Goal: Transaction & Acquisition: Obtain resource

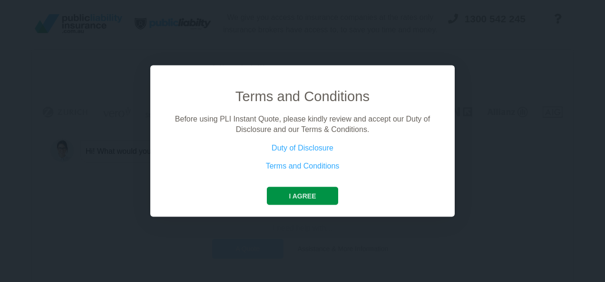
click at [315, 191] on button "I agree" at bounding box center [302, 196] width 71 height 18
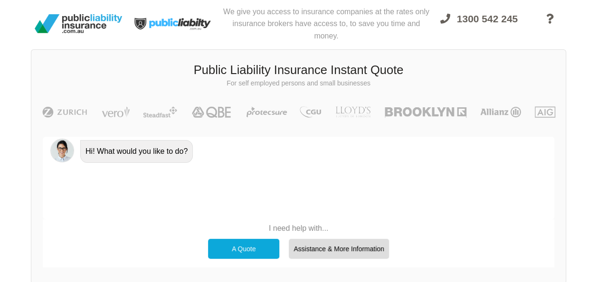
click at [246, 248] on div "A Quote" at bounding box center [243, 249] width 71 height 20
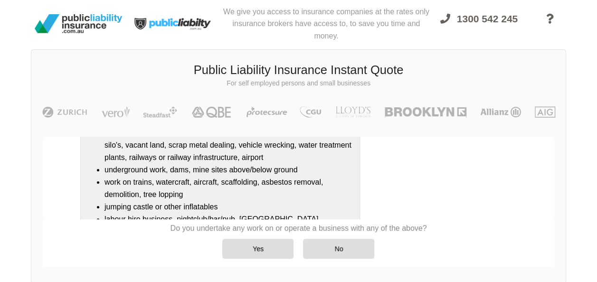
scroll to position [132, 0]
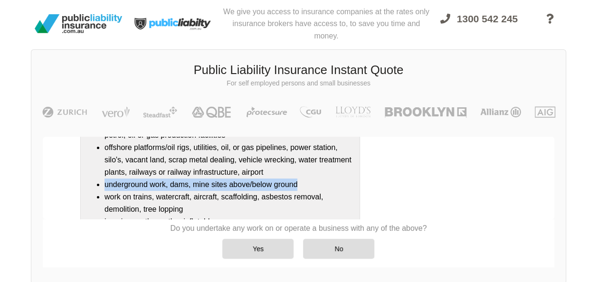
drag, startPoint x: 554, startPoint y: 188, endPoint x: 554, endPoint y: 167, distance: 20.9
click at [554, 167] on div "Hi! What would you like to do? A Quote No problem, we can help with that, Do yo…" at bounding box center [299, 178] width 512 height 83
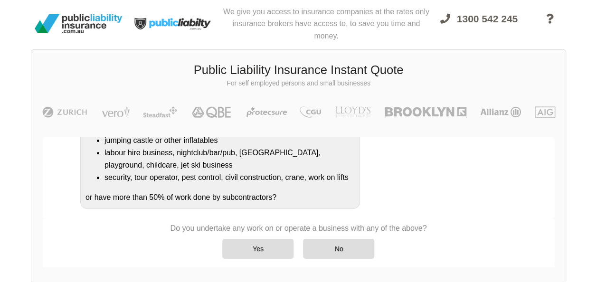
scroll to position [214, 0]
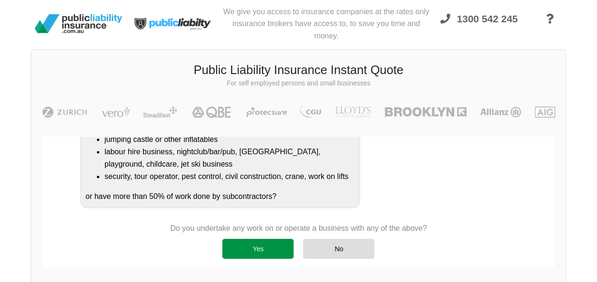
click at [270, 251] on div "Yes" at bounding box center [257, 249] width 71 height 20
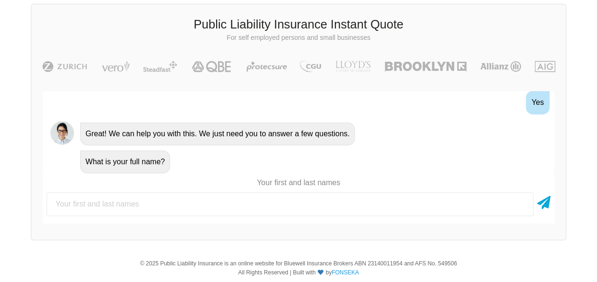
scroll to position [48, 0]
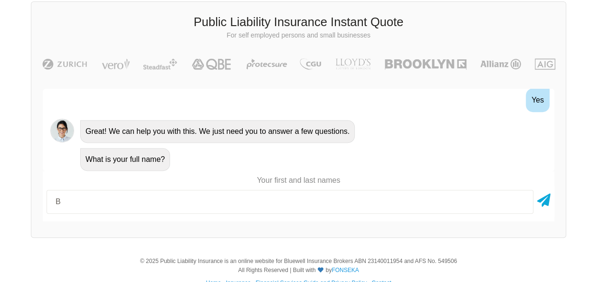
type input "[PERSON_NAME]"
click at [547, 202] on icon at bounding box center [544, 198] width 13 height 17
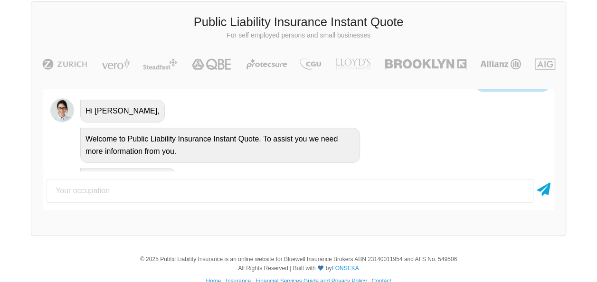
scroll to position [424, 0]
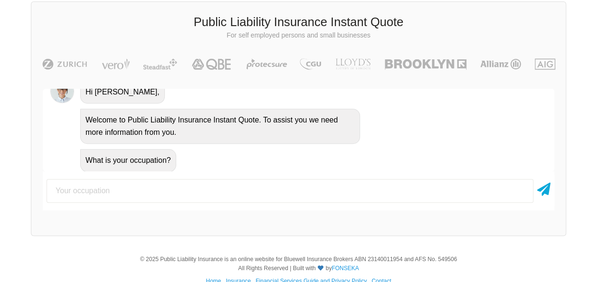
click at [241, 191] on input "text" at bounding box center [290, 191] width 487 height 24
click at [222, 192] on input "Subcontractor, boat maintenance and/or repair" at bounding box center [290, 191] width 487 height 24
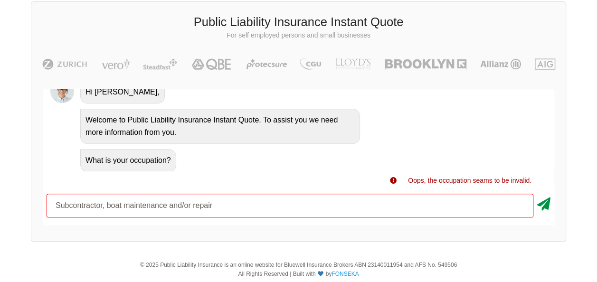
click at [545, 205] on icon at bounding box center [544, 202] width 13 height 17
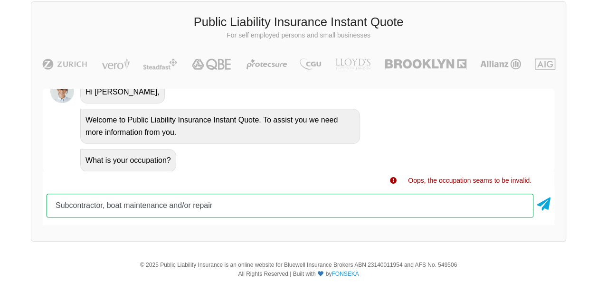
drag, startPoint x: 214, startPoint y: 204, endPoint x: 171, endPoint y: 206, distance: 42.8
click at [171, 206] on input "Subcontractor, boat maintenance and/or repair" at bounding box center [290, 206] width 487 height 24
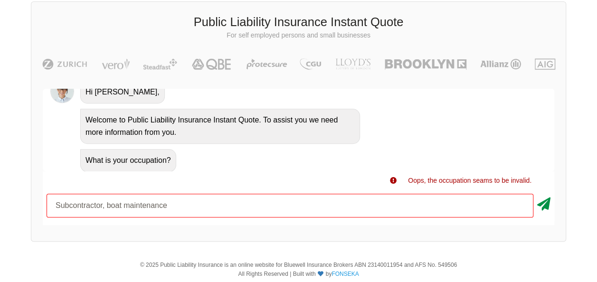
click at [543, 205] on icon at bounding box center [544, 202] width 13 height 17
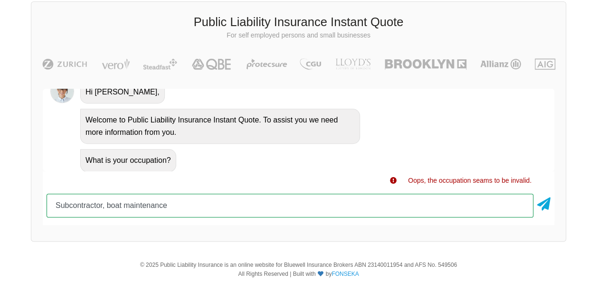
click at [185, 208] on input "Subcontractor, boat maintenance" at bounding box center [290, 206] width 487 height 24
type input "S"
type input "boat maintenance"
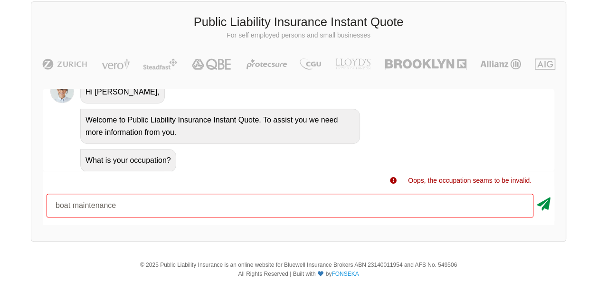
click at [547, 202] on icon at bounding box center [544, 202] width 13 height 17
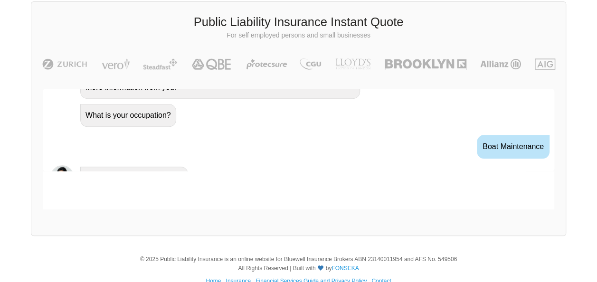
scroll to position [487, 0]
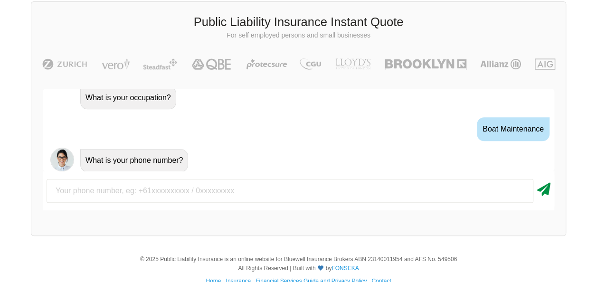
click at [545, 194] on icon at bounding box center [544, 187] width 13 height 17
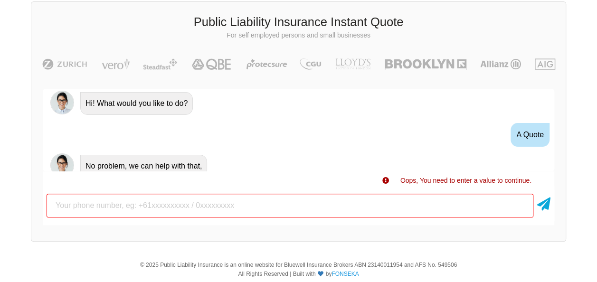
scroll to position [0, 0]
